Goal: Information Seeking & Learning: Learn about a topic

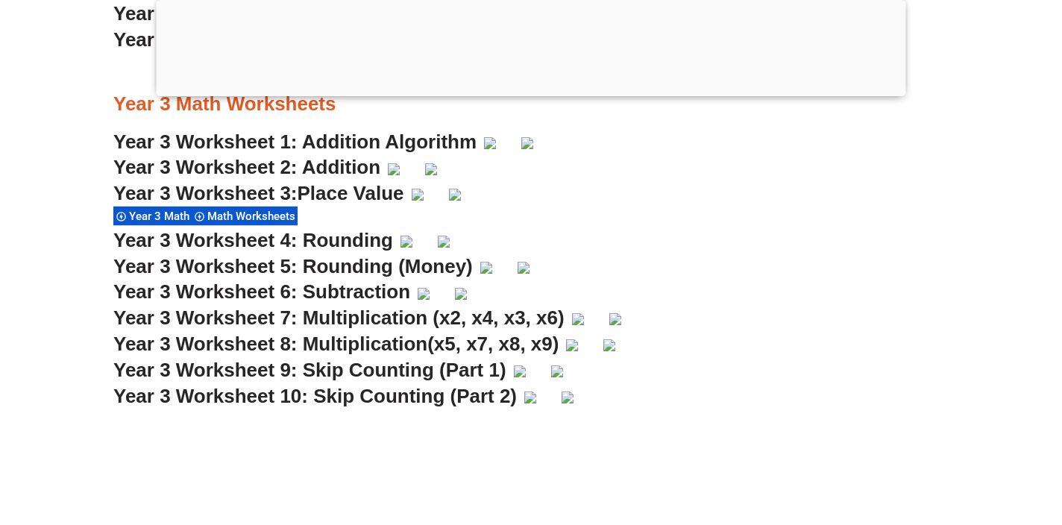
scroll to position [2188, 0]
click at [400, 166] on img at bounding box center [394, 169] width 12 height 12
click at [237, 239] on span "Year 3 Worksheet 4: Rounding" at bounding box center [253, 239] width 280 height 22
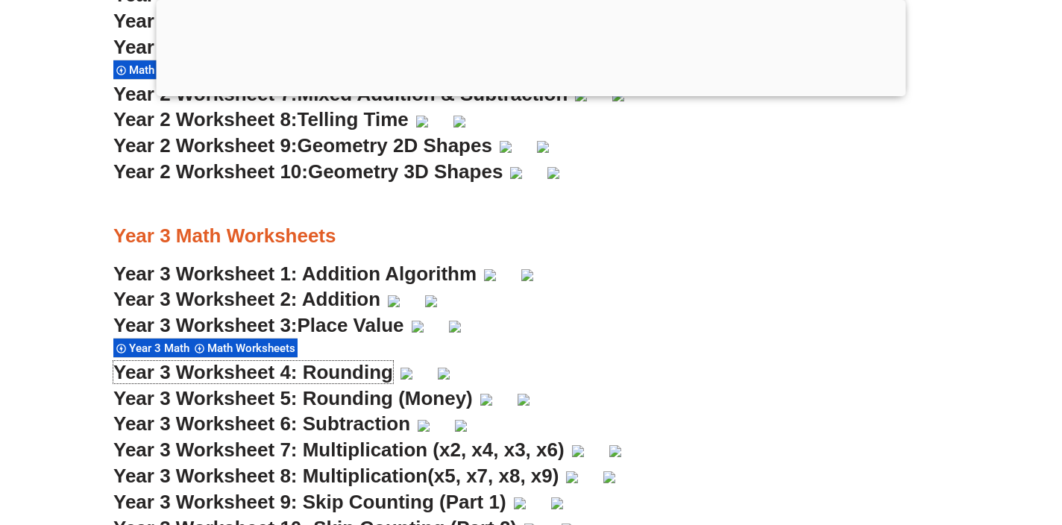
scroll to position [1928, 0]
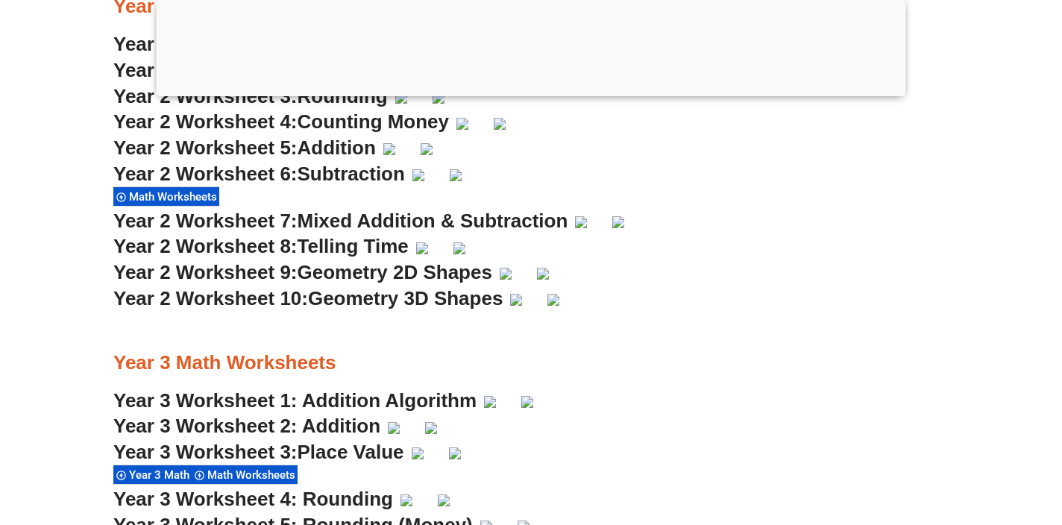
click at [328, 122] on span "Counting Money" at bounding box center [374, 121] width 152 height 22
click at [265, 149] on span "Year 2 Worksheet 5:" at bounding box center [205, 147] width 184 height 22
click at [296, 174] on span "Year 2 Worksheet 6:" at bounding box center [205, 174] width 184 height 22
click at [271, 221] on span "Year 2 Worksheet 7:" at bounding box center [205, 221] width 184 height 22
click at [318, 248] on span "Telling Time" at bounding box center [353, 246] width 111 height 22
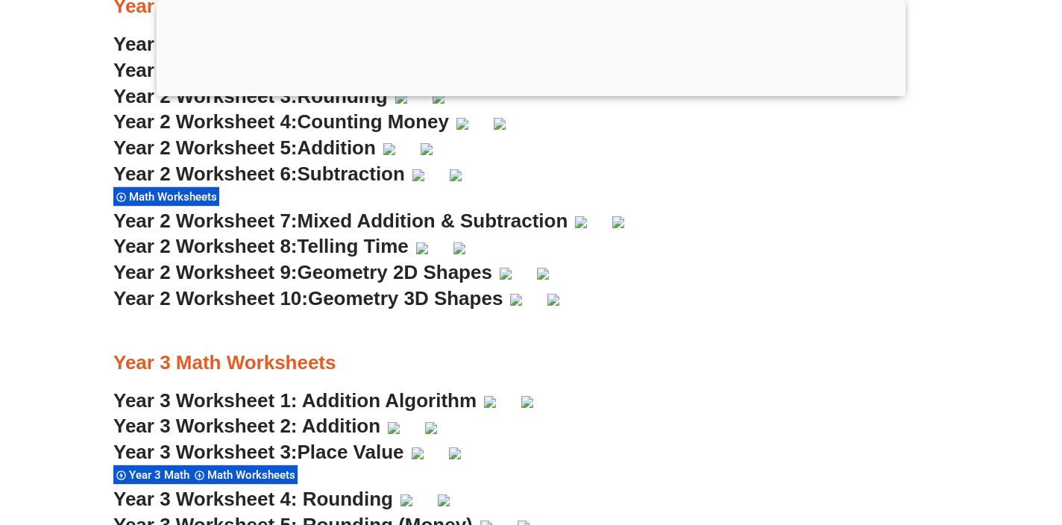
click at [338, 274] on span "Geometry 2D Shapes" at bounding box center [395, 272] width 195 height 22
click at [355, 301] on span "Geometry 3D Shapes" at bounding box center [405, 298] width 195 height 22
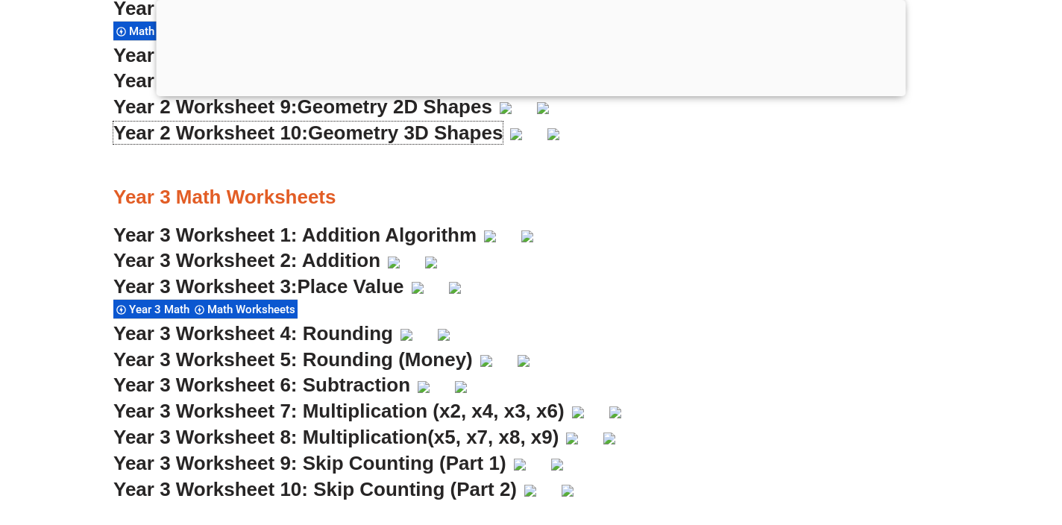
scroll to position [2087, 0]
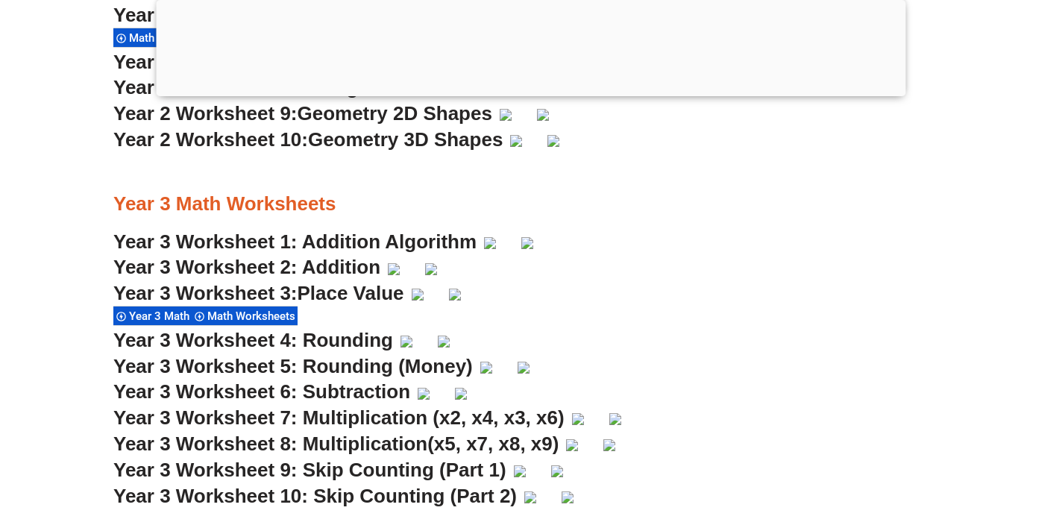
click at [332, 244] on link "Year 3 Worksheet 1: Addition Algorithm" at bounding box center [294, 241] width 363 height 22
click at [327, 267] on link "Year 3 Worksheet 2: Addition" at bounding box center [246, 267] width 267 height 22
click at [316, 292] on span "Place Value" at bounding box center [351, 293] width 107 height 22
click at [250, 341] on span "Year 3 Worksheet 4: Rounding" at bounding box center [253, 340] width 280 height 22
click at [344, 368] on span "Year 3 Worksheet 5: Rounding (Money)" at bounding box center [292, 366] width 359 height 22
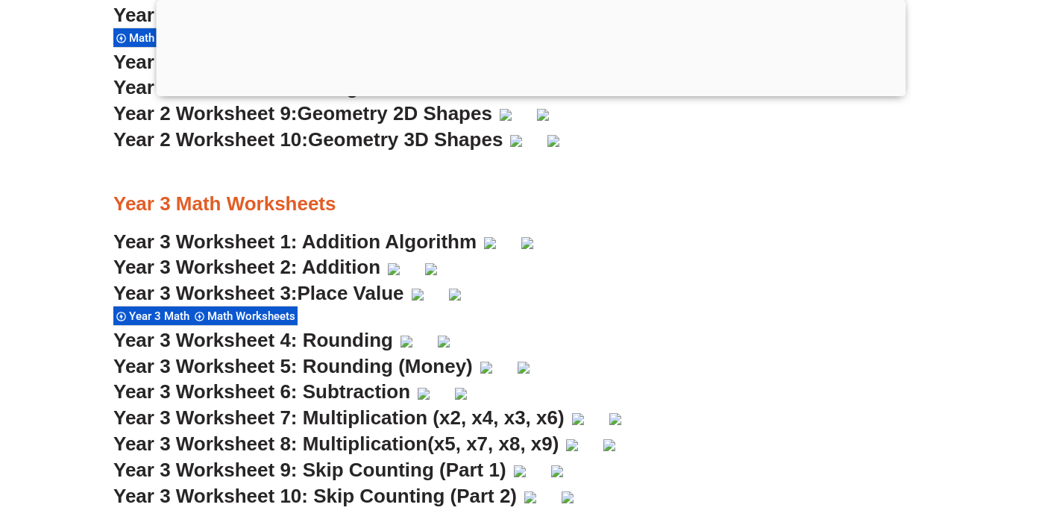
click at [324, 394] on span "Year 3 Worksheet 6: Subtraction" at bounding box center [261, 391] width 297 height 22
click at [363, 415] on span "Year 3 Worksheet 7: Multiplication (x2, x4, x3, x6)" at bounding box center [338, 417] width 451 height 22
click at [330, 440] on span "Year 3 Worksheet 8: Multiplication" at bounding box center [270, 443] width 314 height 22
click at [394, 468] on span "Year 3 Worksheet 9: Skip Counting (Part 1)" at bounding box center [309, 470] width 393 height 22
click at [320, 497] on span "Year 3 Worksheet 10: Skip Counting (Part 2)" at bounding box center [314, 496] width 403 height 22
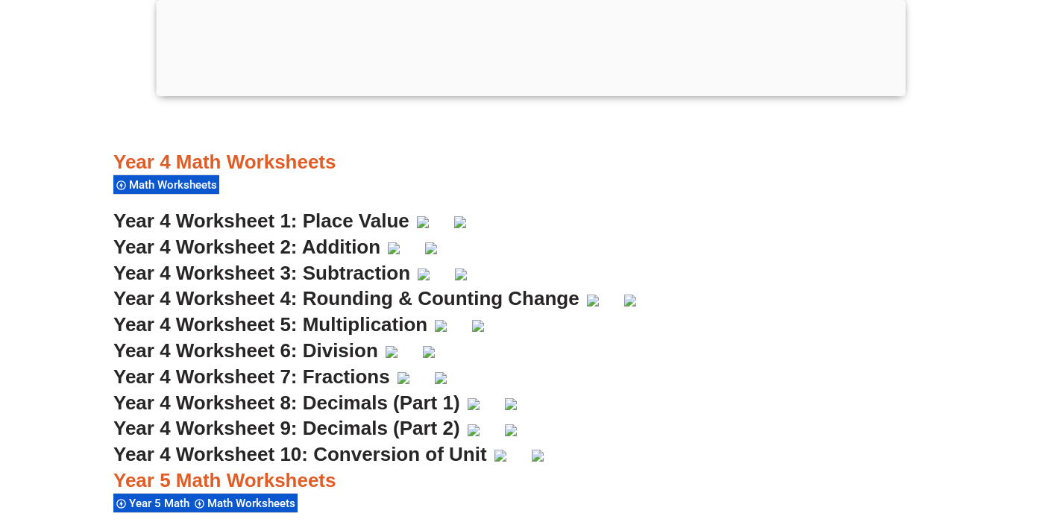
scroll to position [2753, 0]
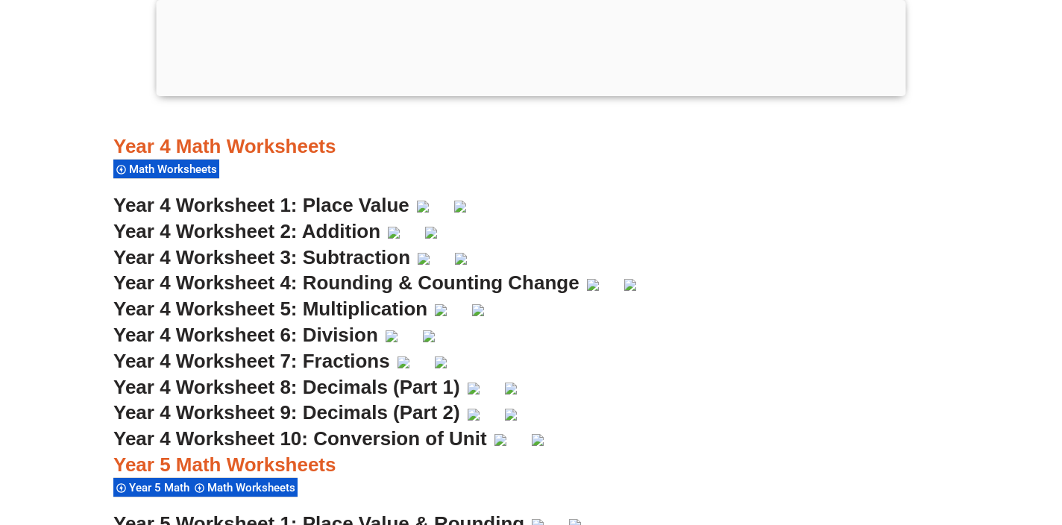
click at [336, 206] on span "Year 4 Worksheet 1: Place Value" at bounding box center [261, 205] width 296 height 22
click at [334, 227] on span "Year 4 Worksheet 2: Addition" at bounding box center [246, 231] width 267 height 22
click at [338, 258] on span "Year 4 Worksheet 3: Subtraction" at bounding box center [261, 257] width 297 height 22
click at [327, 281] on span "Year 4 Worksheet 4: Rounding & Counting Change" at bounding box center [346, 282] width 466 height 22
click at [350, 313] on span "Year 4 Worksheet 5: Multiplication" at bounding box center [270, 309] width 314 height 22
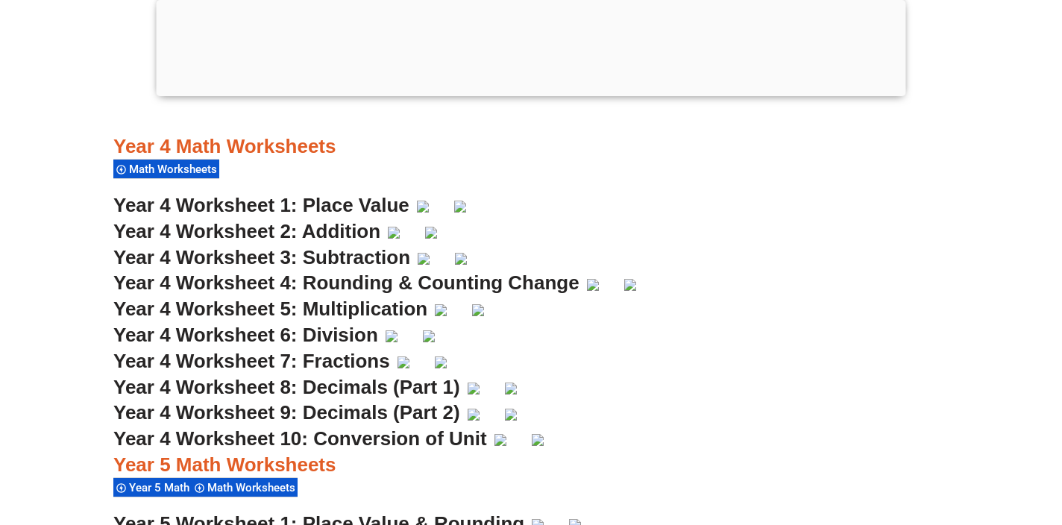
click at [278, 333] on span "Year 4 Worksheet 6: Division" at bounding box center [245, 335] width 265 height 22
click at [327, 363] on span "Year 4 Worksheet 7: Fractions" at bounding box center [251, 361] width 277 height 22
click at [340, 390] on span "Year 4 Worksheet 8: Decimals (Part 1)" at bounding box center [286, 387] width 347 height 22
click at [307, 416] on span "Year 4 Worksheet 9: Decimals (Part 2)" at bounding box center [286, 412] width 347 height 22
click at [368, 439] on span "Year 4 Worksheet 10: Conversion of Unit" at bounding box center [300, 438] width 374 height 22
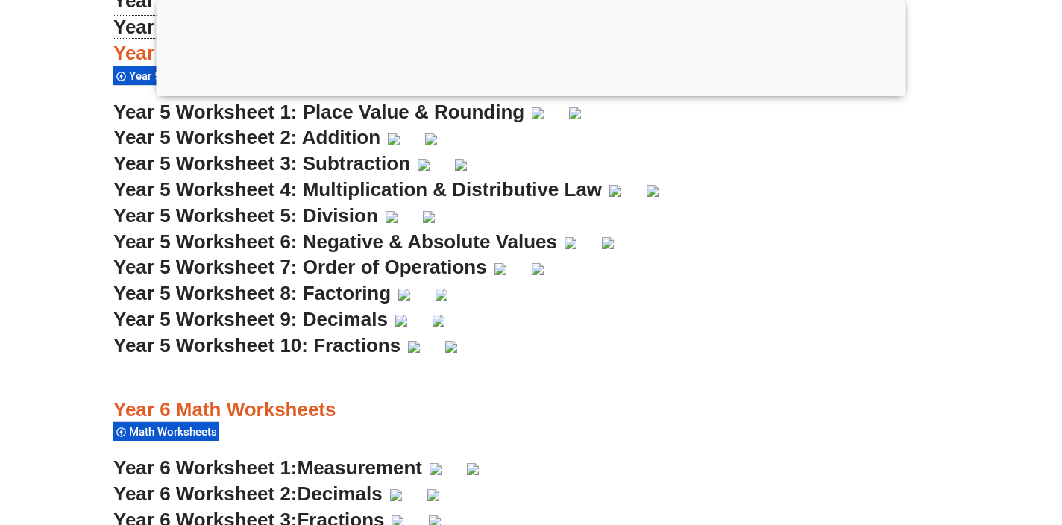
scroll to position [3120, 0]
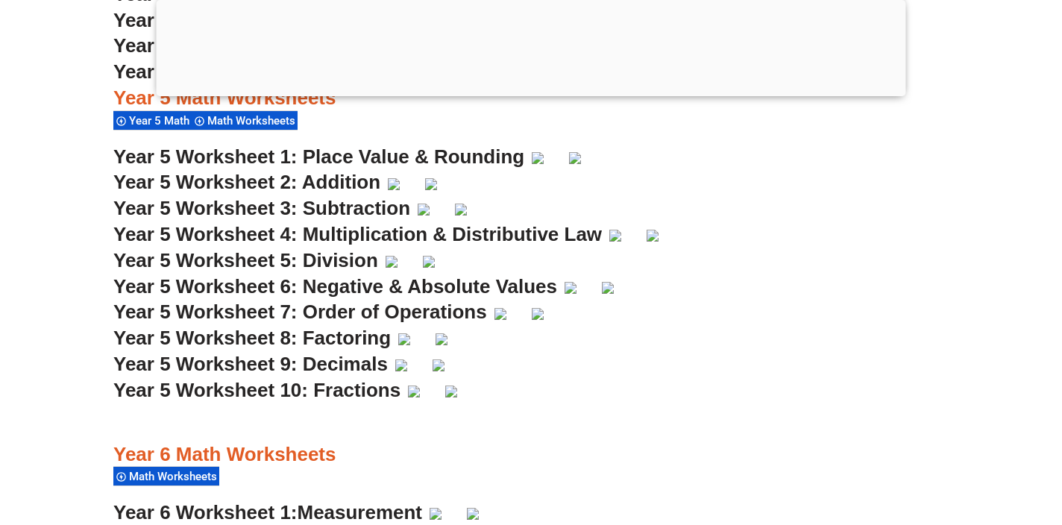
click at [344, 149] on span "Year 5 Worksheet 1: Place Value & Rounding" at bounding box center [318, 156] width 411 height 22
click at [325, 183] on span "Year 5 Worksheet 2: Addition" at bounding box center [246, 182] width 267 height 22
click at [314, 207] on span "Year 5 Worksheet 3: Subtraction" at bounding box center [261, 208] width 297 height 22
click at [338, 239] on span "Year 5 Worksheet 4: Multiplication & Distributive Law" at bounding box center [357, 234] width 488 height 22
click at [336, 259] on span "Year 5 Worksheet 5: Division" at bounding box center [245, 260] width 265 height 22
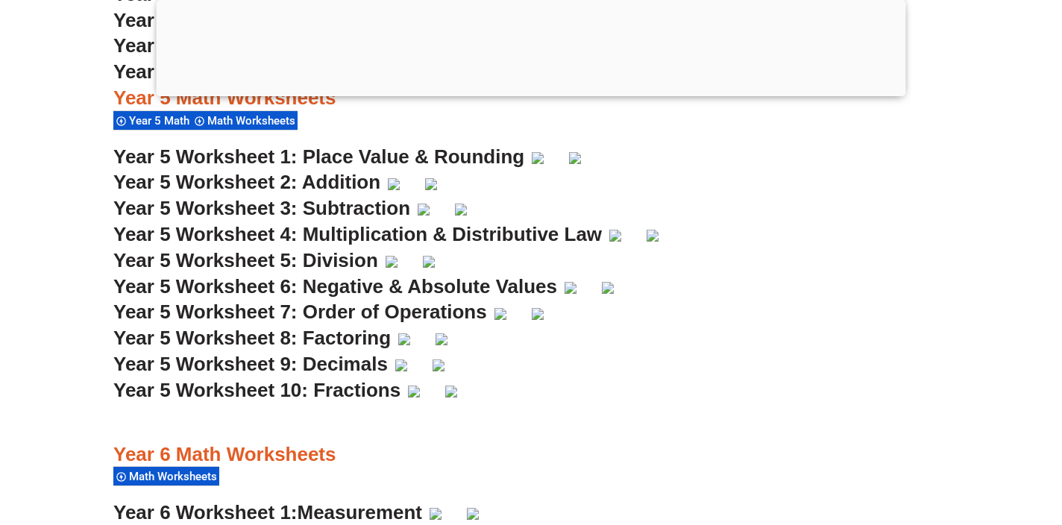
click at [355, 318] on span "Year 5 Worksheet 7: Order of Operations" at bounding box center [300, 312] width 374 height 22
click at [346, 365] on span "Year 5 Worksheet 9: Decimals" at bounding box center [250, 364] width 274 height 22
click at [353, 388] on span "Year 5 Worksheet 10: Fractions" at bounding box center [256, 390] width 287 height 22
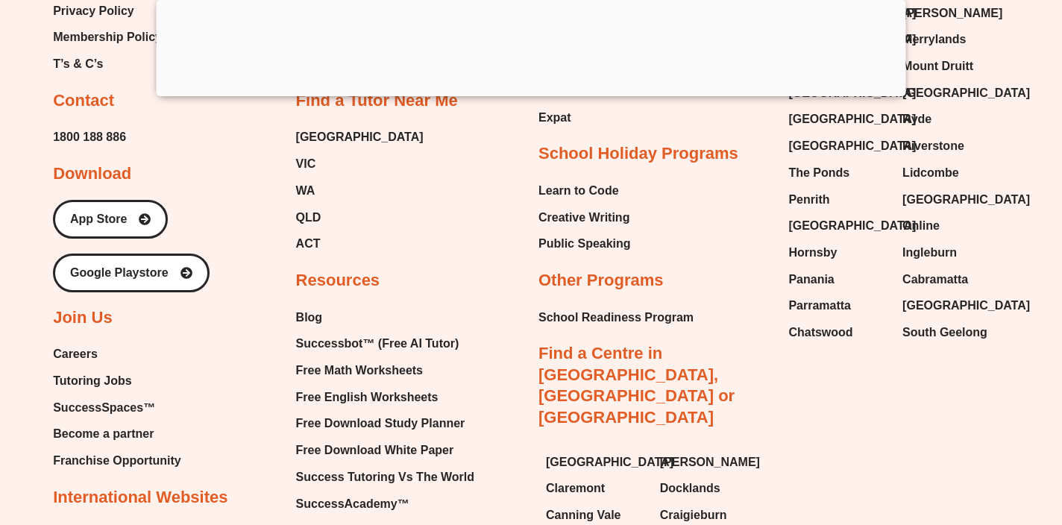
scroll to position [11013, 0]
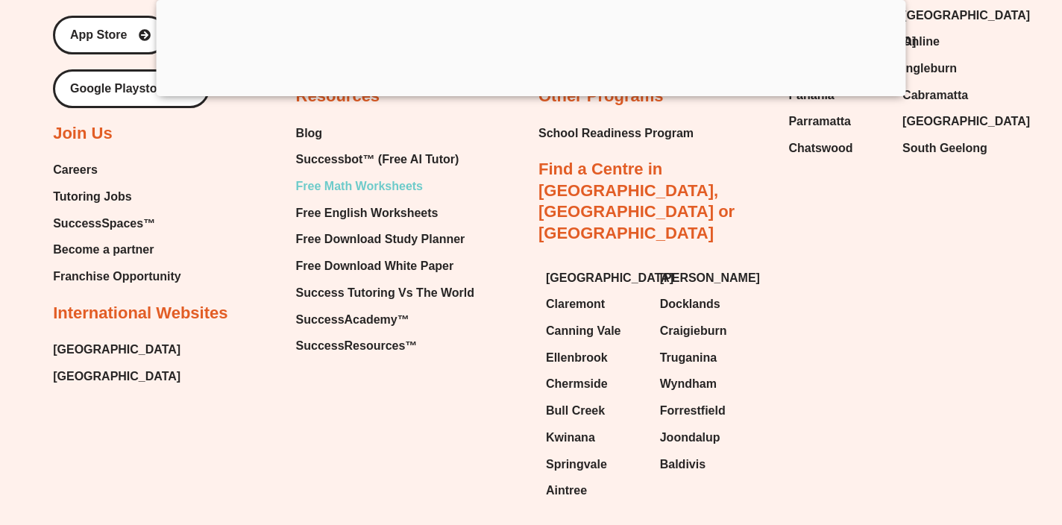
click at [336, 198] on span "Free Math Worksheets" at bounding box center [359, 186] width 127 height 22
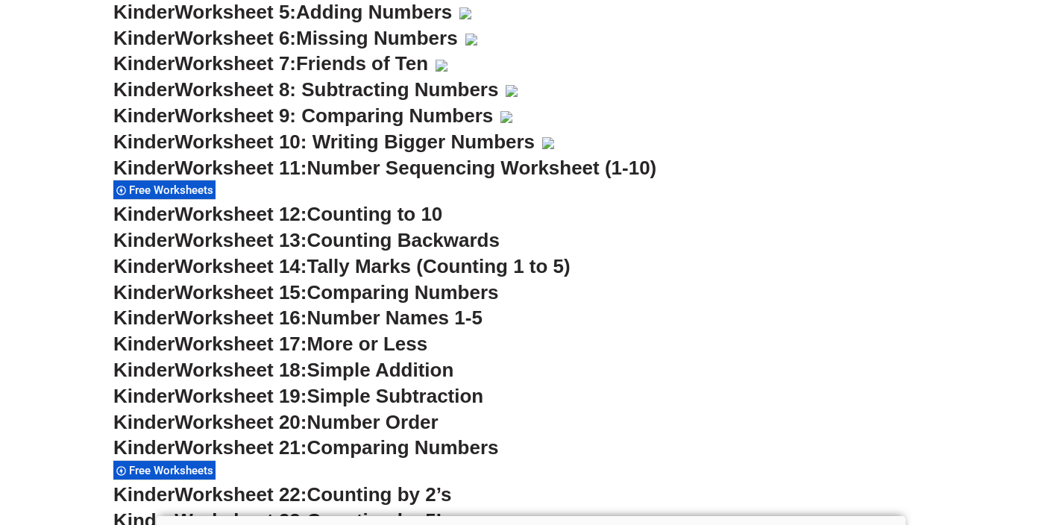
scroll to position [1201, 0]
